Goal: Task Accomplishment & Management: Manage account settings

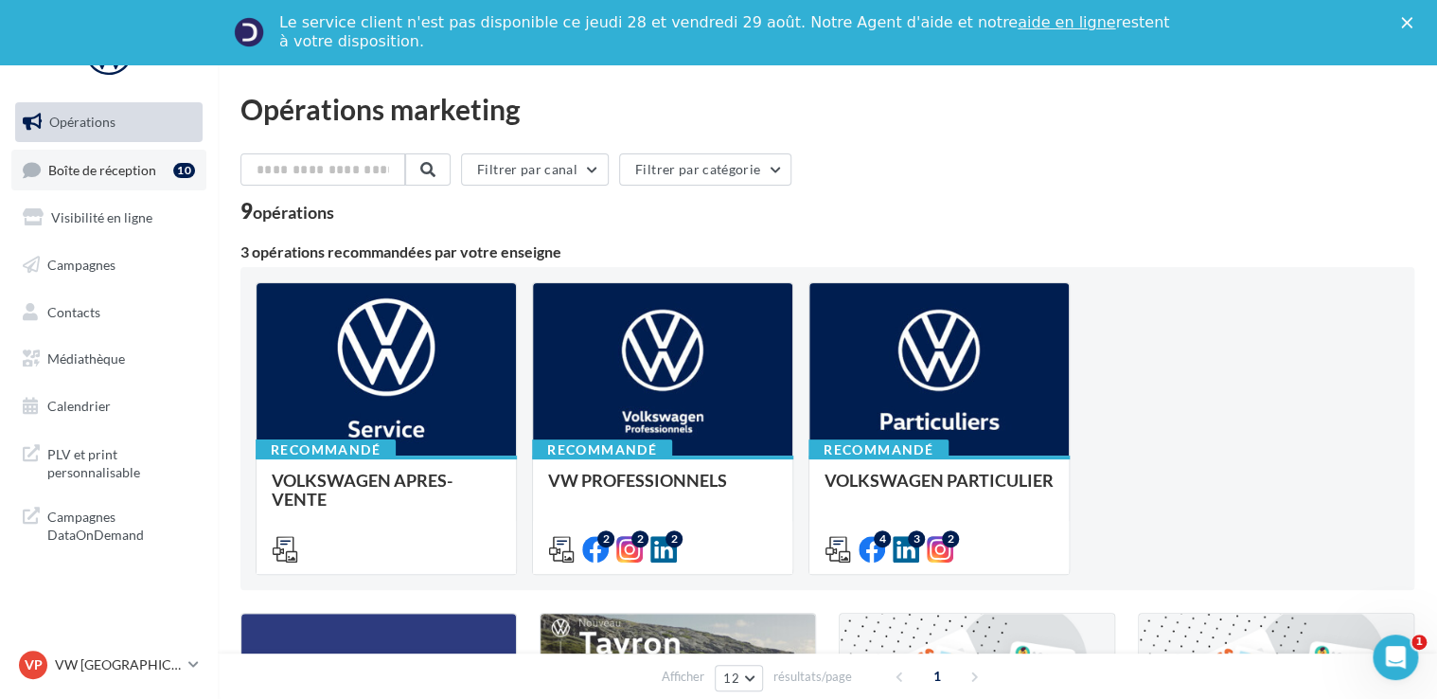
click at [121, 169] on span "Boîte de réception" at bounding box center [102, 169] width 108 height 16
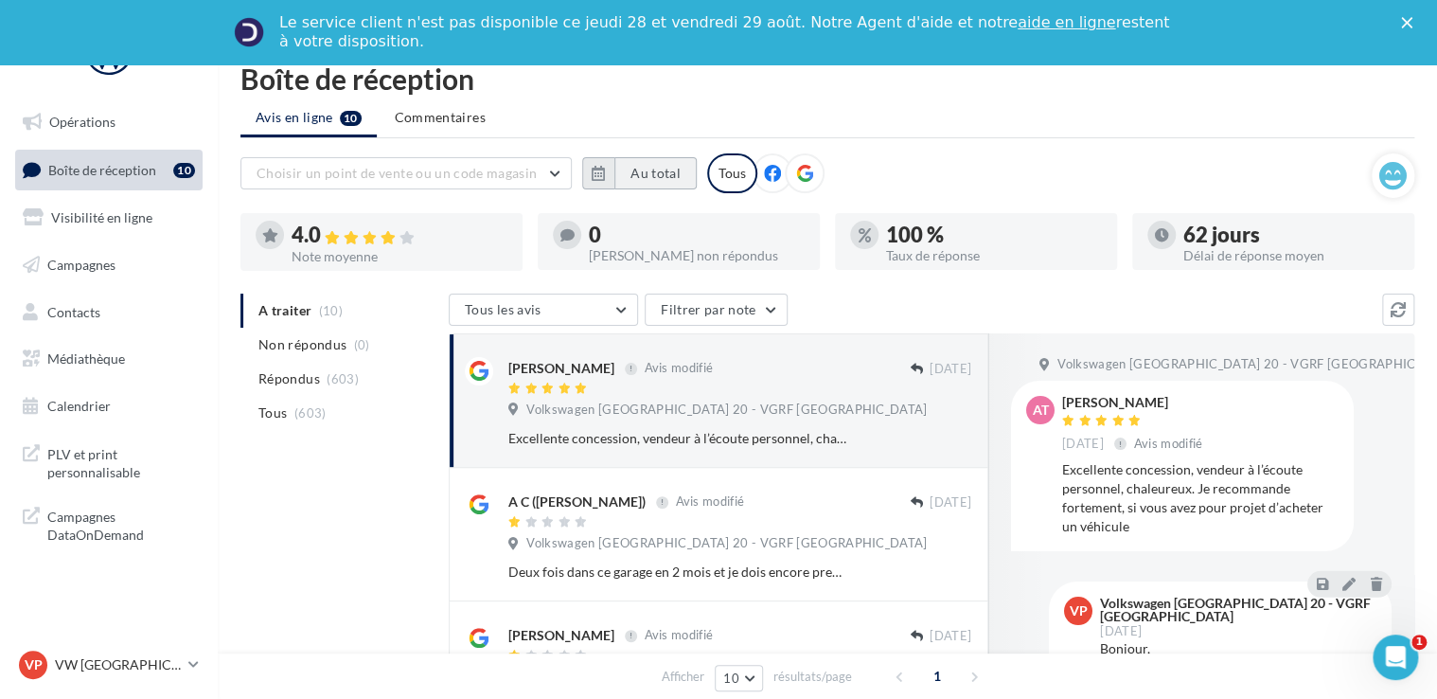
click at [651, 169] on button "Au total" at bounding box center [655, 173] width 82 height 32
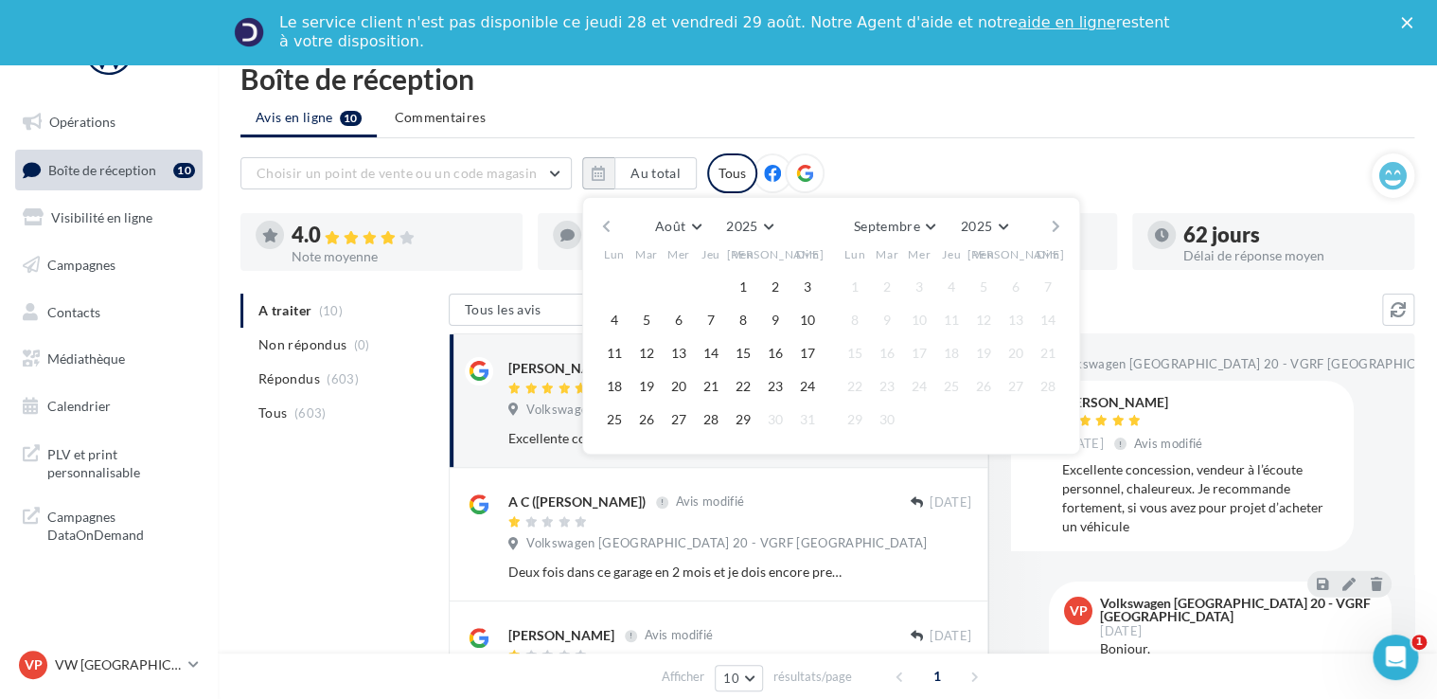
click at [607, 222] on button "button" at bounding box center [606, 226] width 16 height 27
click at [656, 288] on button "1" at bounding box center [646, 287] width 28 height 28
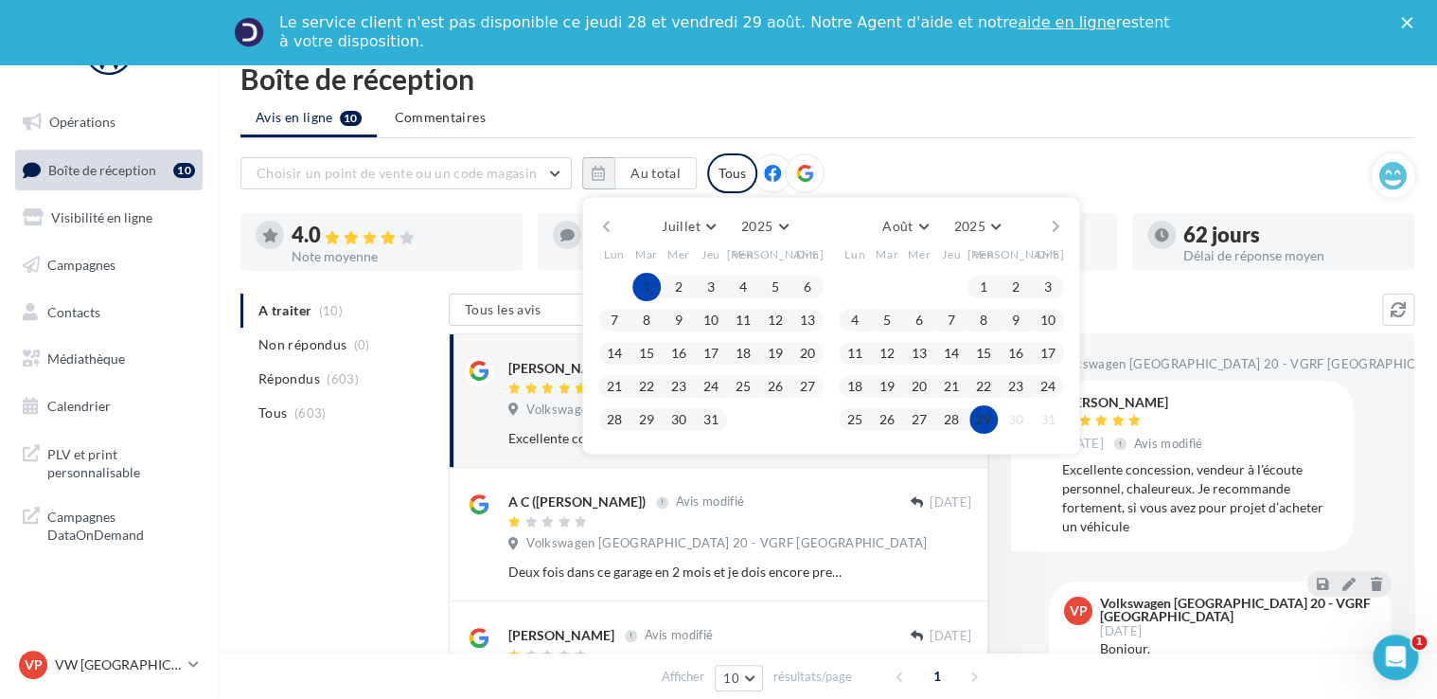
click at [988, 413] on button "29" at bounding box center [984, 419] width 28 height 28
